Goal: Transaction & Acquisition: Subscribe to service/newsletter

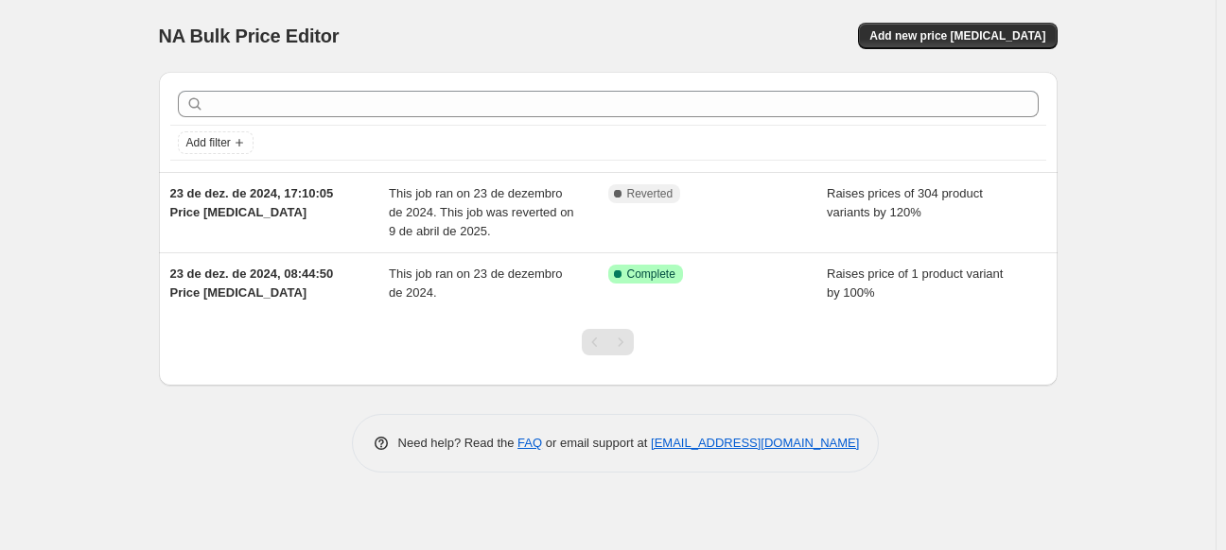
click at [246, 442] on div "Need help? Read the FAQ or email support at [EMAIL_ADDRESS][DOMAIN_NAME]" at bounding box center [615, 443] width 883 height 59
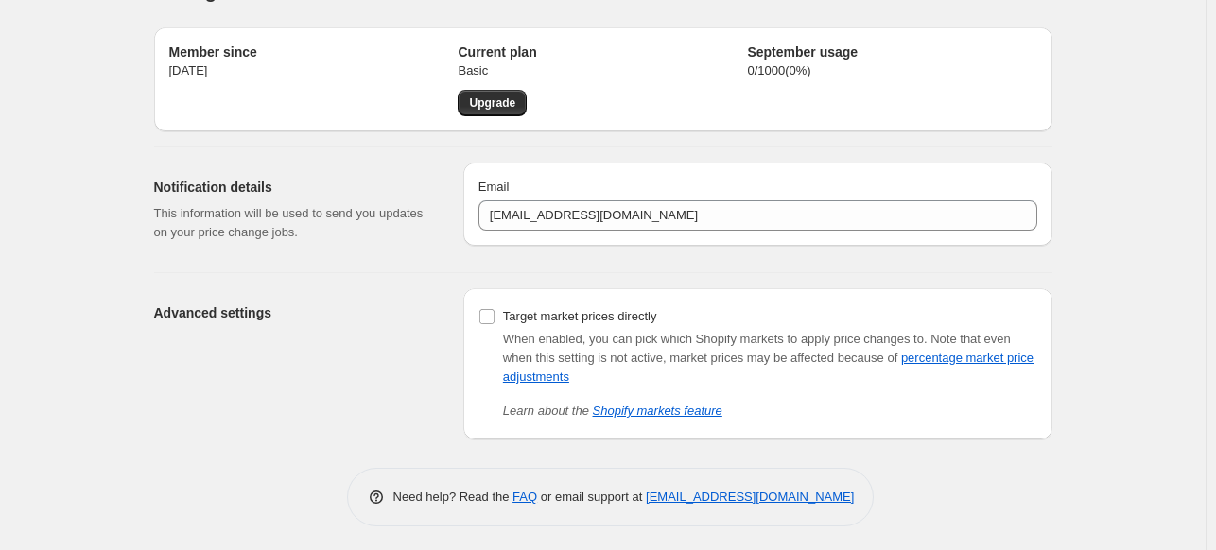
scroll to position [48, 0]
